Goal: Information Seeking & Learning: Understand process/instructions

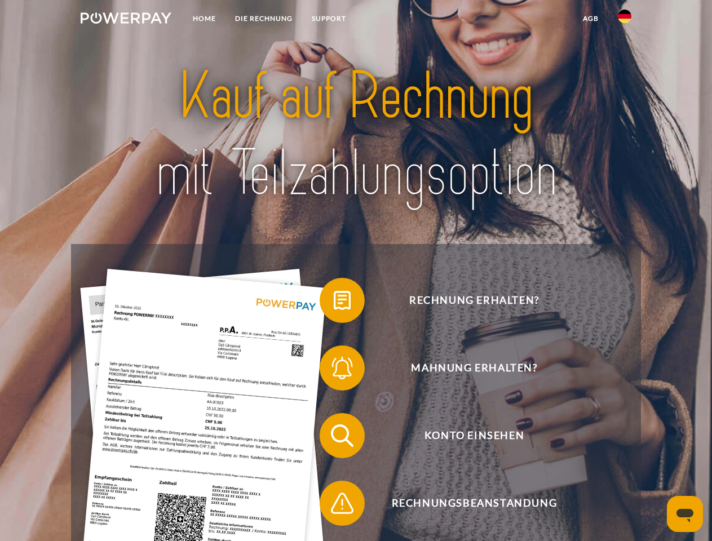
click at [126, 20] on img at bounding box center [126, 17] width 91 height 11
click at [625, 20] on img at bounding box center [625, 17] width 14 height 14
click at [591, 19] on link "agb" at bounding box center [591, 18] width 35 height 20
click at [334, 303] on span at bounding box center [325, 300] width 56 height 56
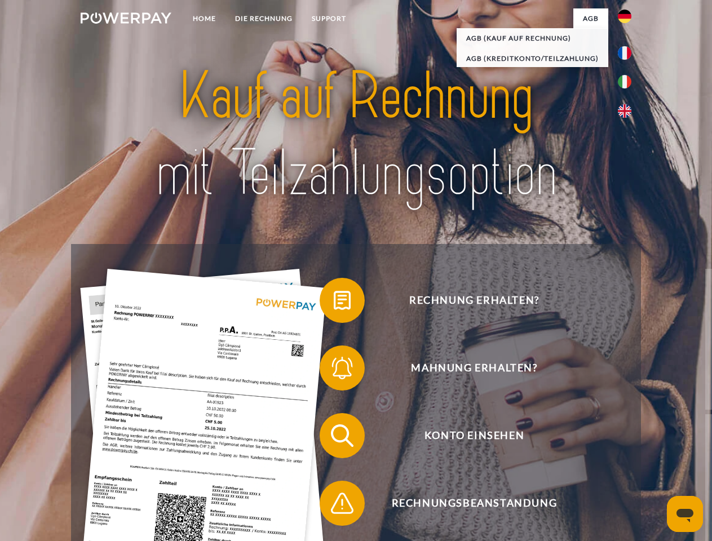
click at [334, 371] on span at bounding box center [325, 368] width 56 height 56
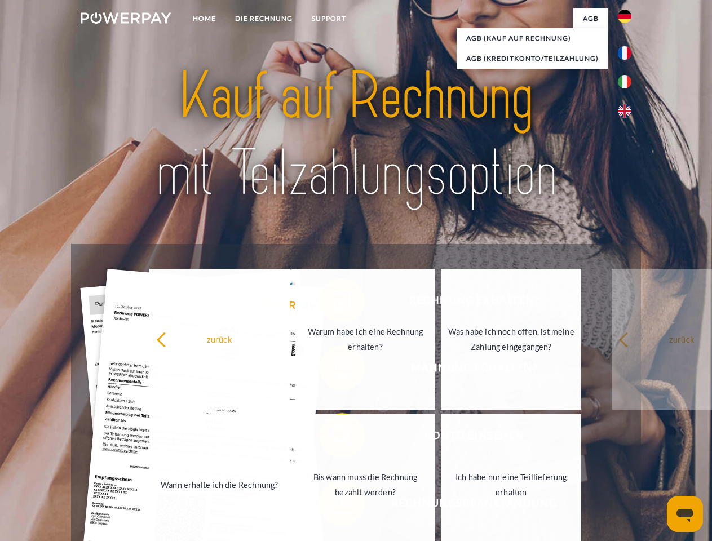
click at [334, 438] on link "Bis wann muss die Rechnung bezahlt werden?" at bounding box center [366, 485] width 140 height 141
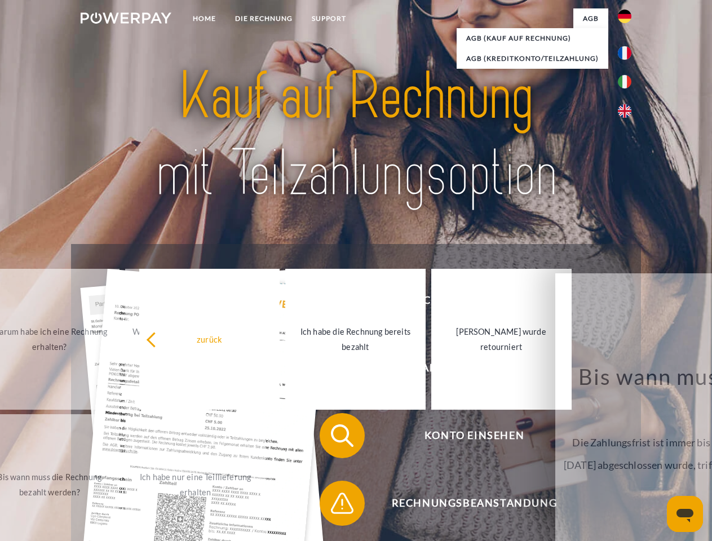
click at [334, 506] on span at bounding box center [325, 503] width 56 height 56
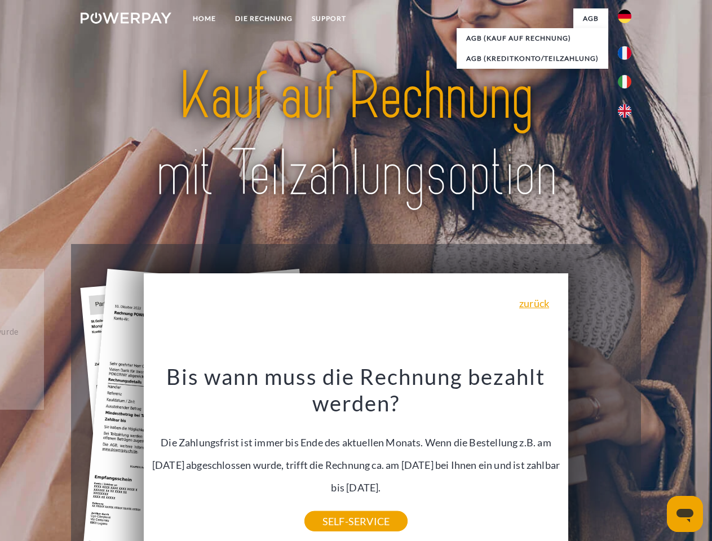
click at [685, 514] on icon "Messaging-Fenster öffnen" at bounding box center [685, 516] width 17 height 14
